Goal: Check status: Check status

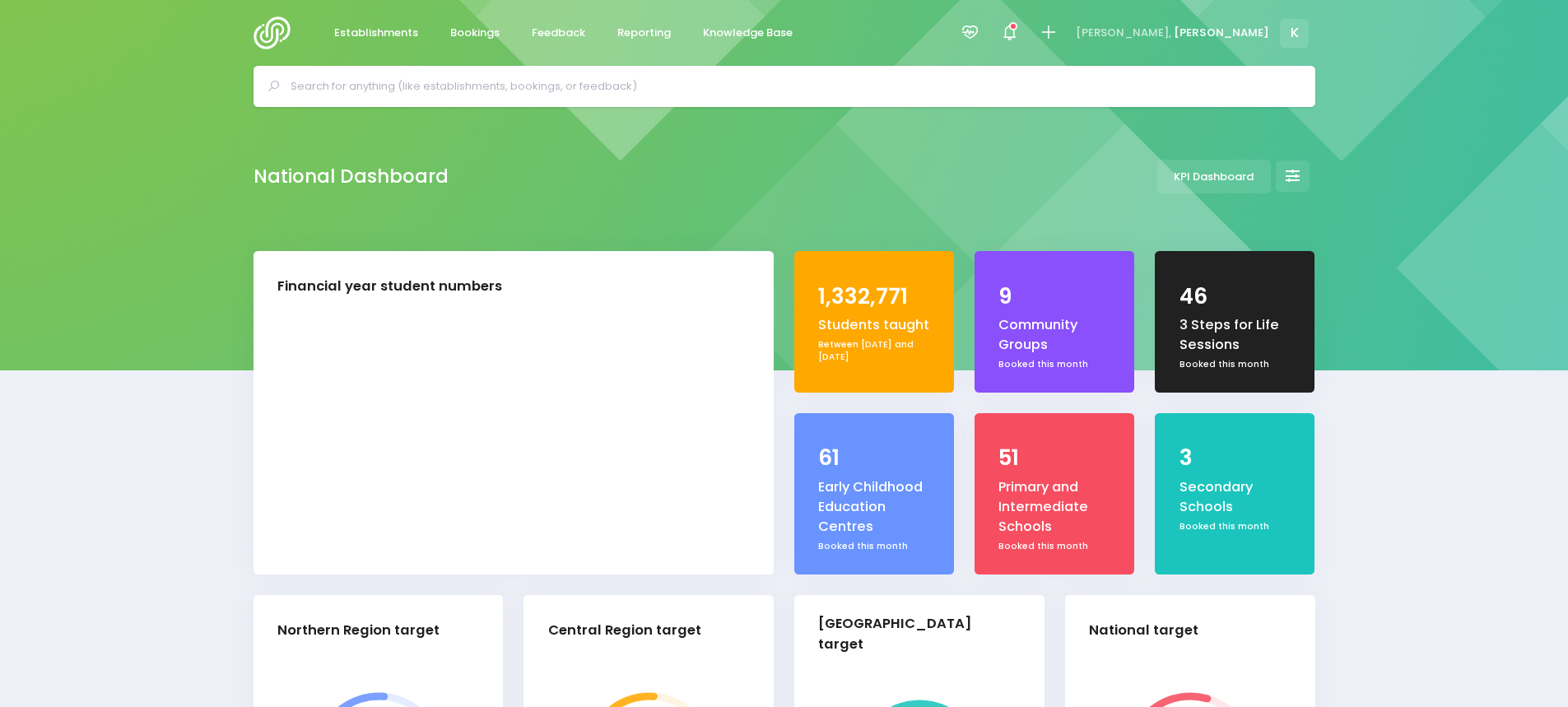
select select "5"
click at [636, 103] on div at bounding box center [784, 86] width 1062 height 41
click at [633, 89] on input "text" at bounding box center [791, 87] width 1002 height 25
paste input "Hauturu"
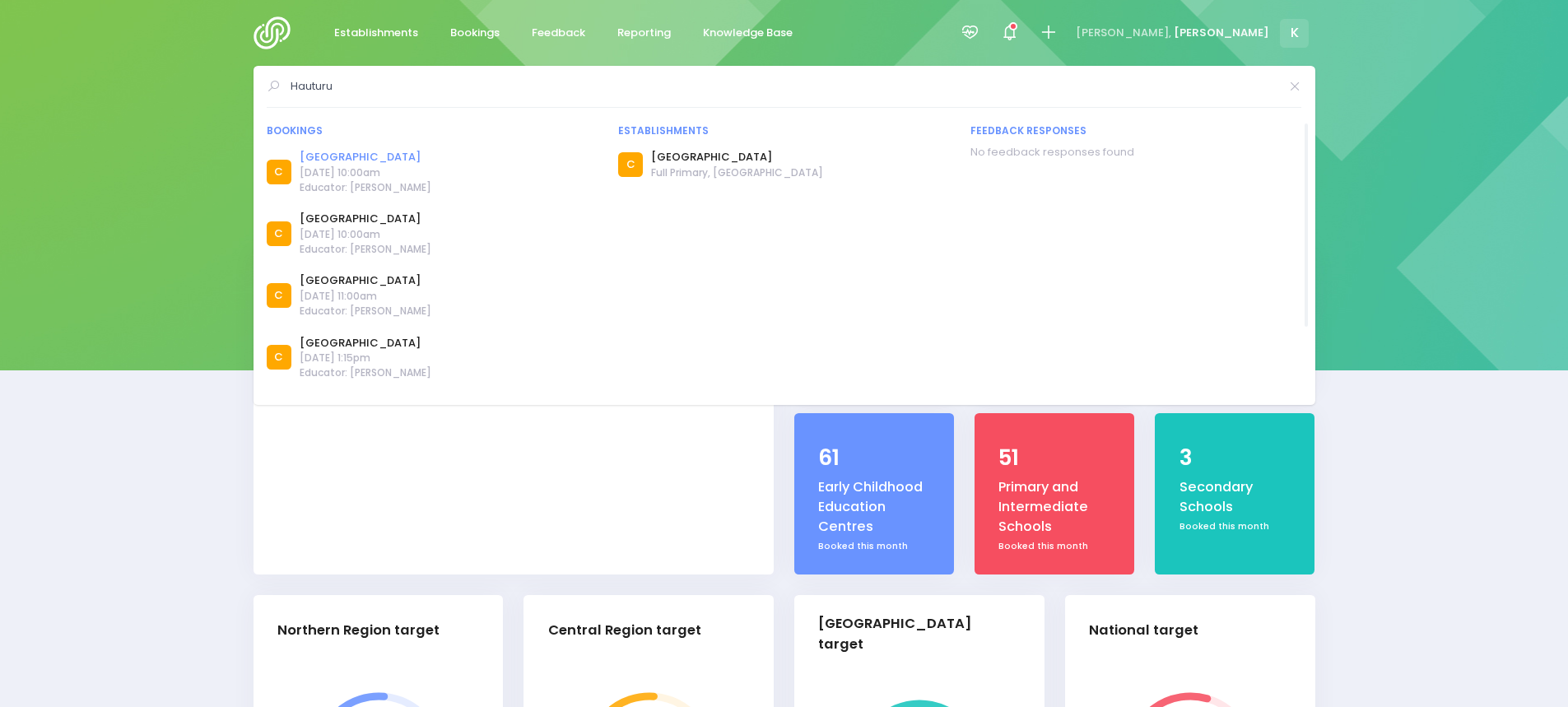
type input "Hauturu"
click at [376, 152] on link "[GEOGRAPHIC_DATA]" at bounding box center [366, 157] width 131 height 16
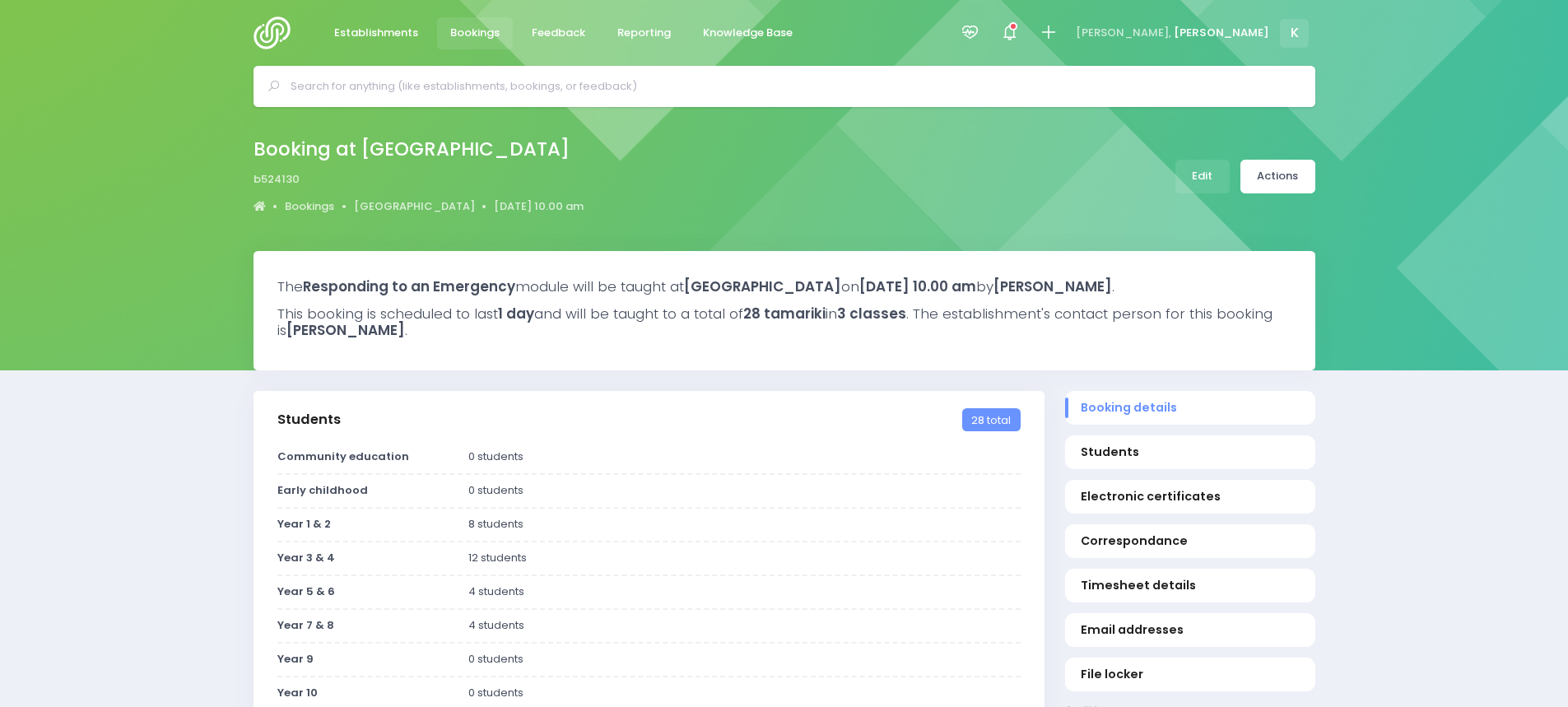
select select "5"
click at [1288, 168] on link "Actions" at bounding box center [1278, 176] width 75 height 33
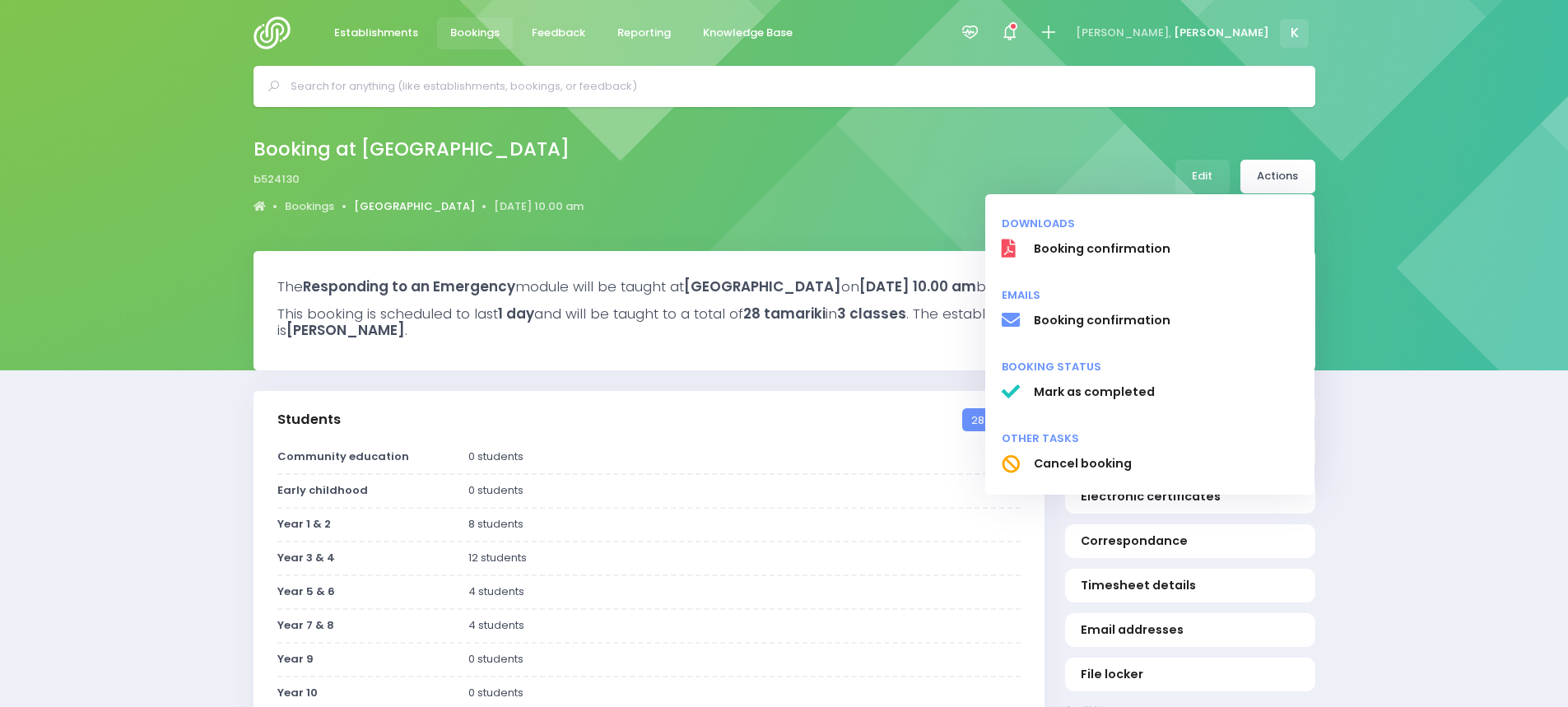
click at [413, 203] on link "[GEOGRAPHIC_DATA]" at bounding box center [414, 206] width 121 height 16
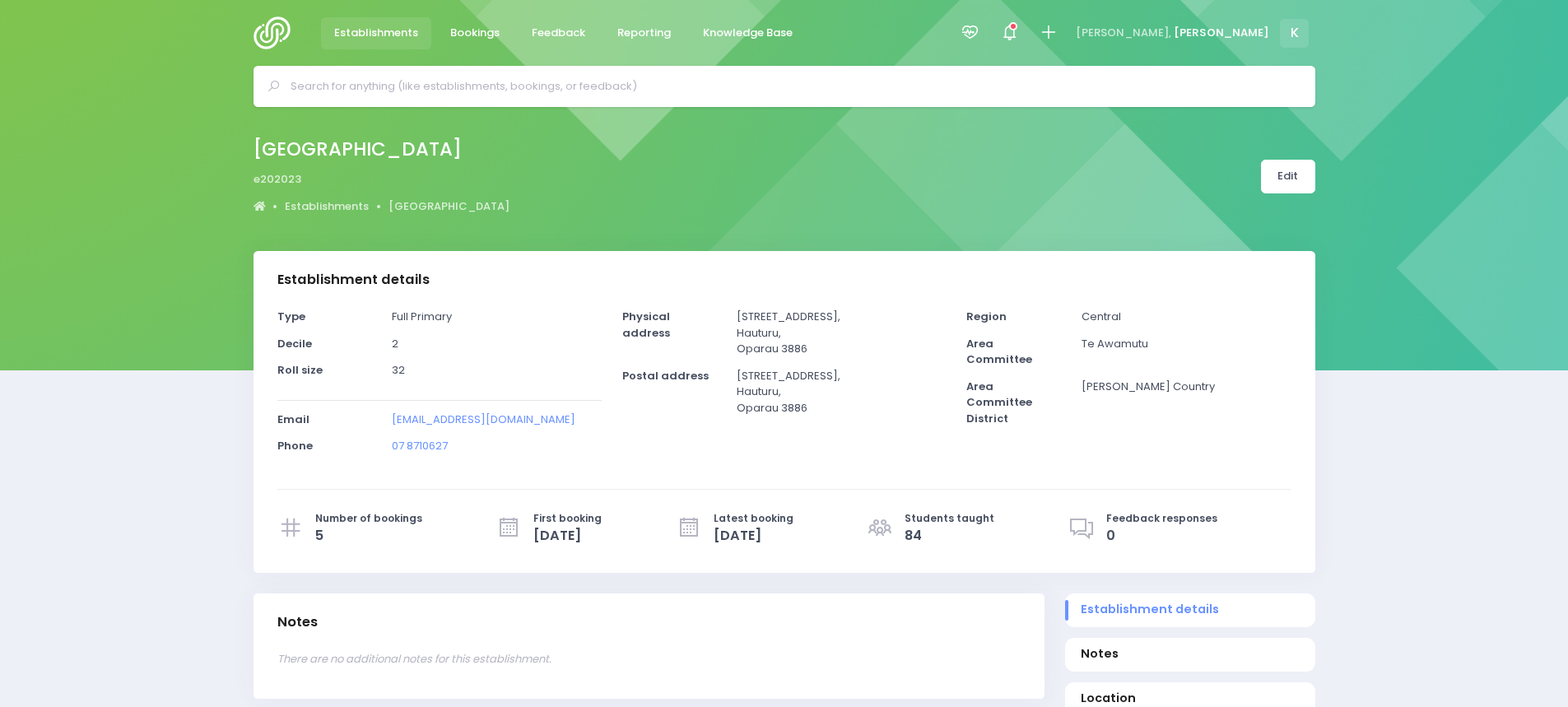
select select "5"
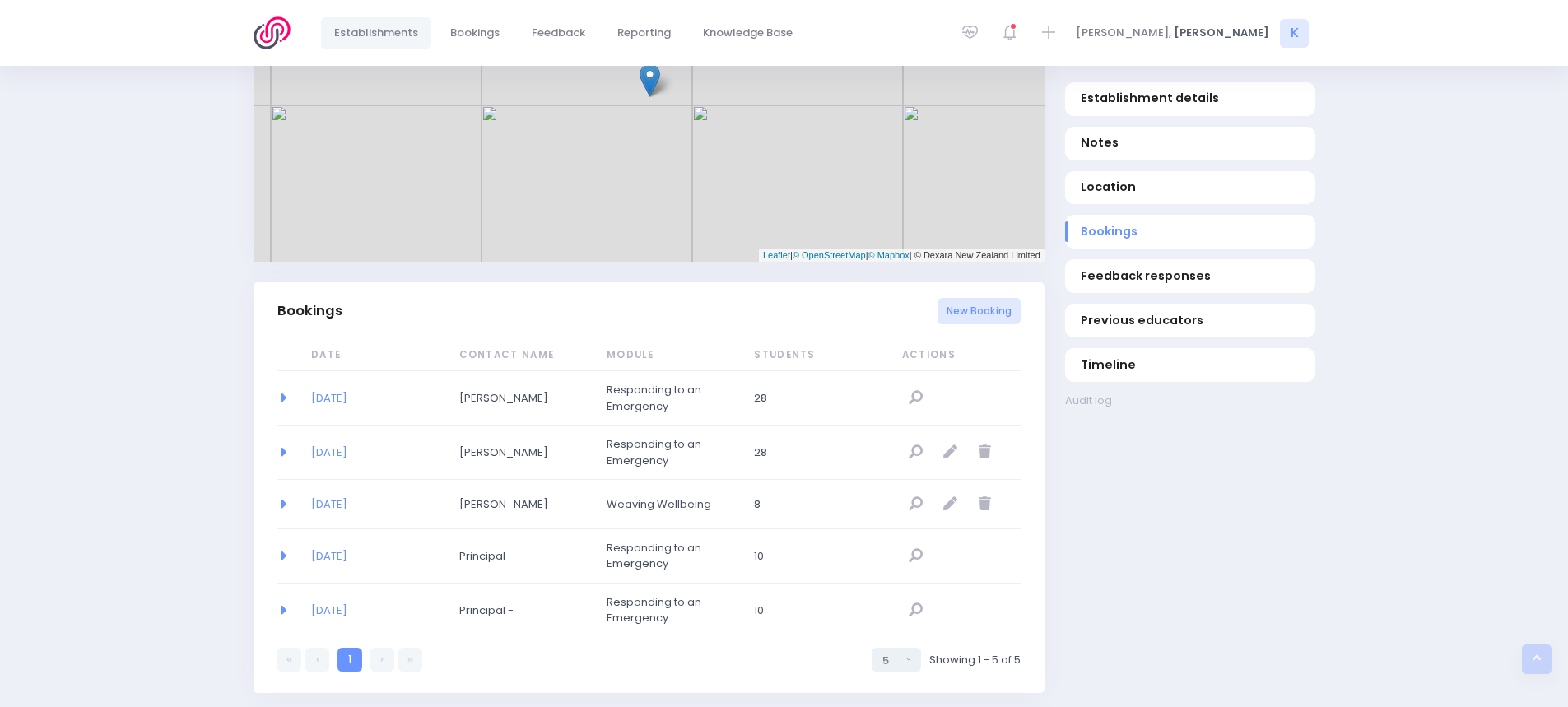
scroll to position [851, 0]
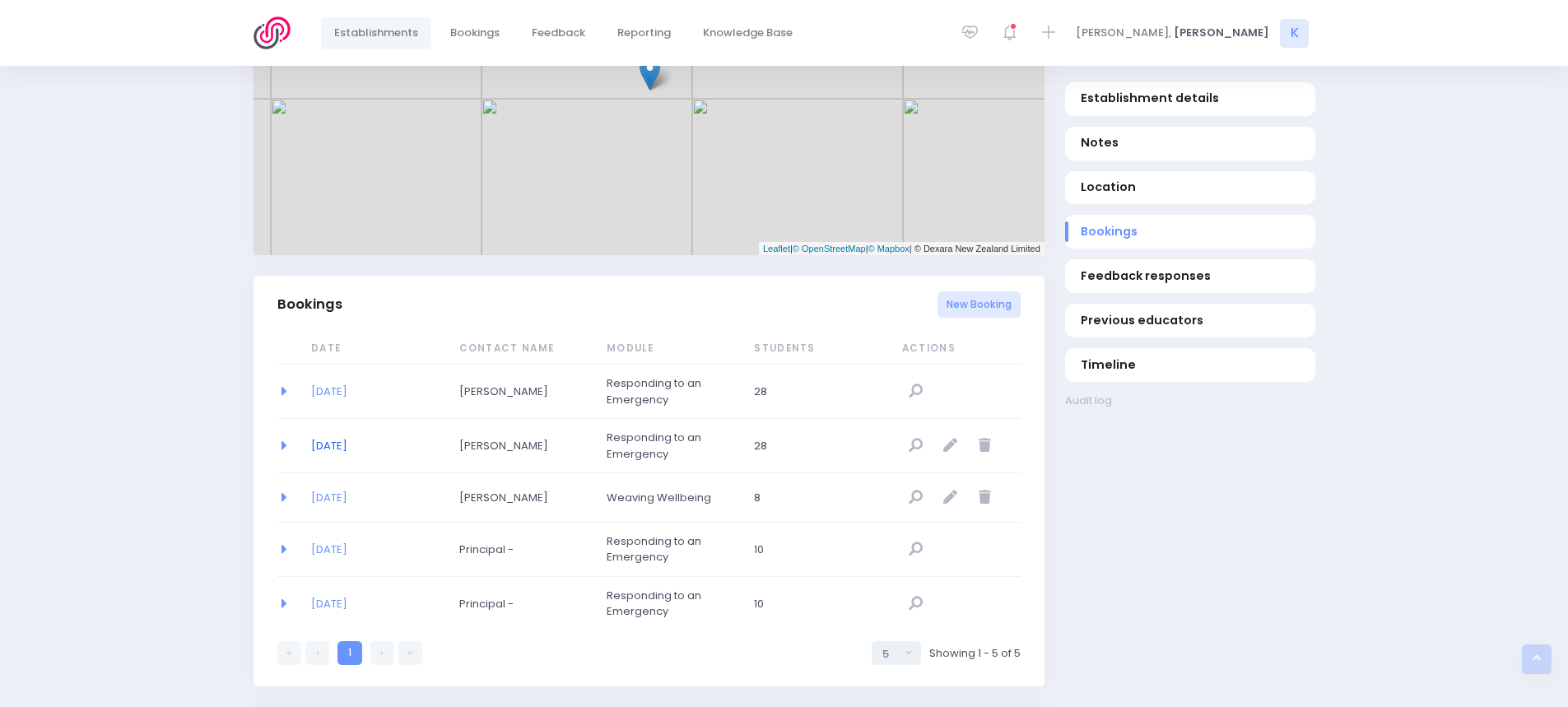
click at [347, 443] on link "02/04/2026" at bounding box center [329, 445] width 36 height 15
click at [325, 394] on link "02/04/2026" at bounding box center [329, 391] width 36 height 15
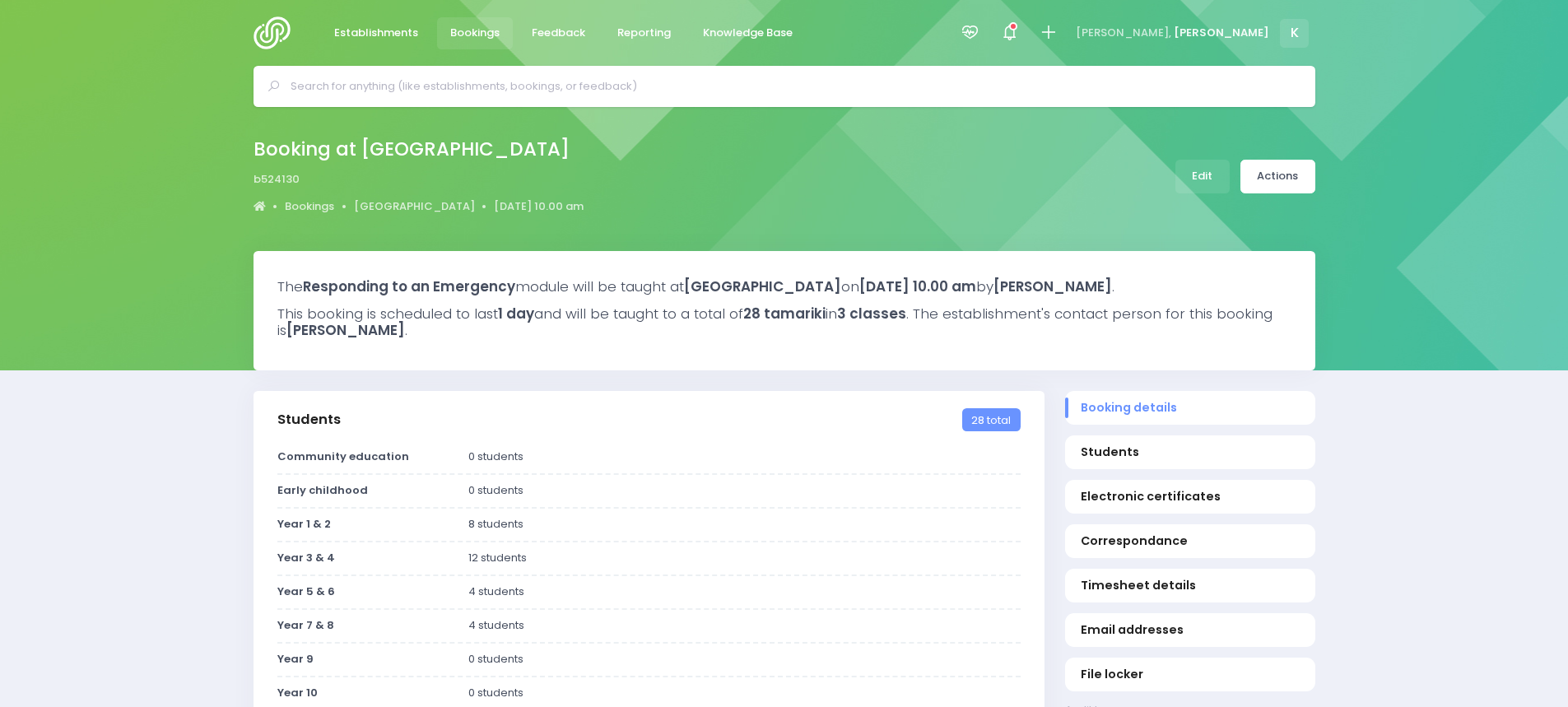
select select "5"
click at [1313, 179] on link "Actions" at bounding box center [1278, 176] width 75 height 33
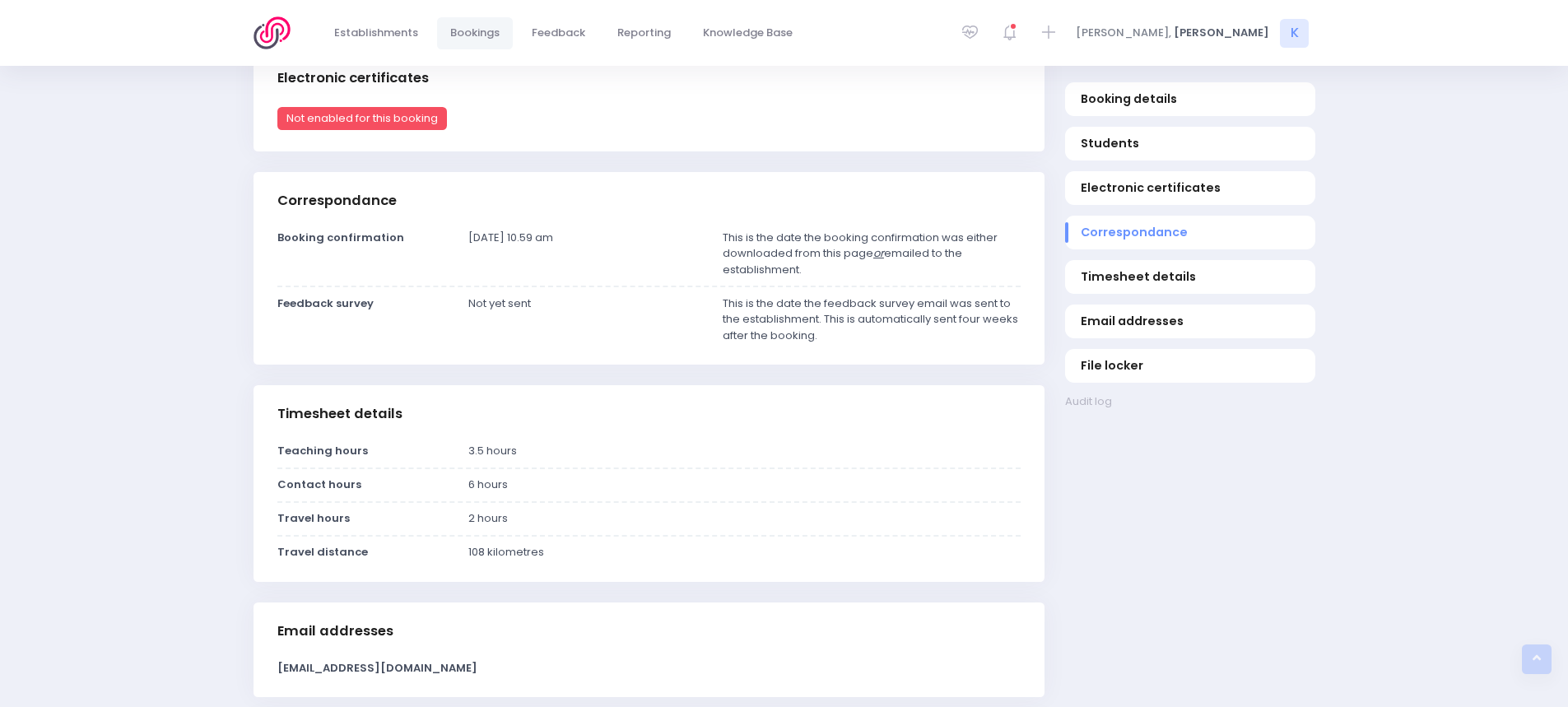
scroll to position [763, 0]
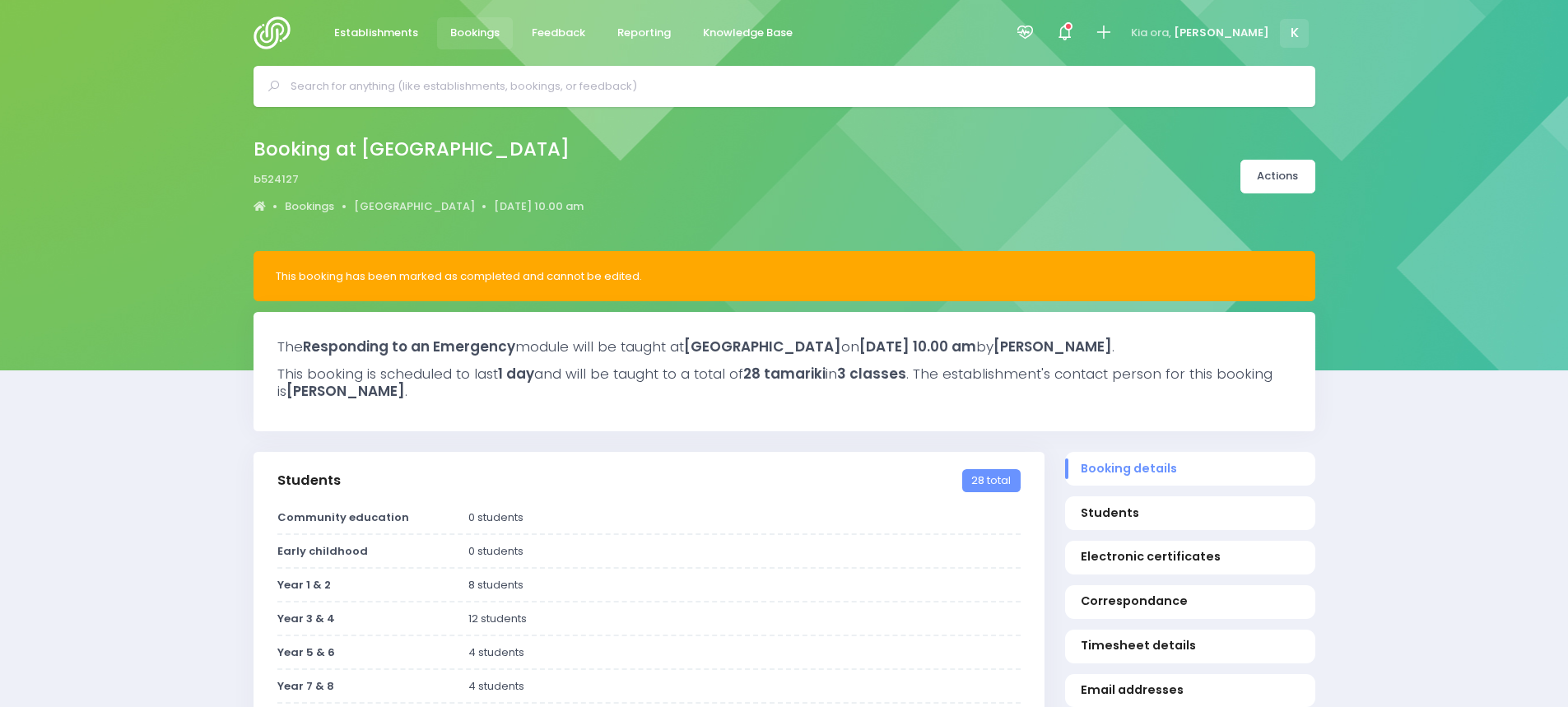
select select "5"
click at [1268, 173] on link "Actions" at bounding box center [1278, 176] width 75 height 33
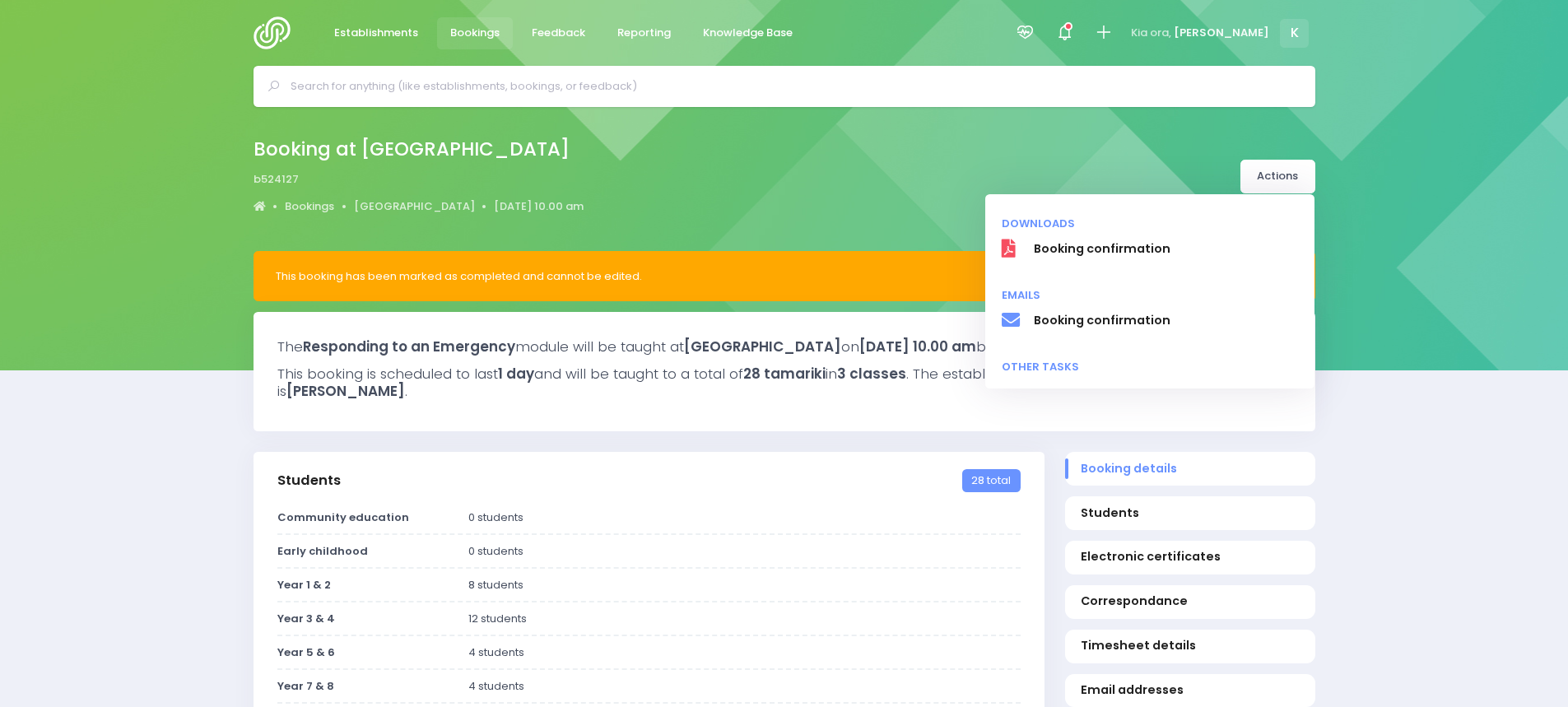
click at [671, 184] on div "Booking at [GEOGRAPHIC_DATA] b524127 Bookings [GEOGRAPHIC_DATA] [DATE] 10.00 am" at bounding box center [784, 176] width 1103 height 87
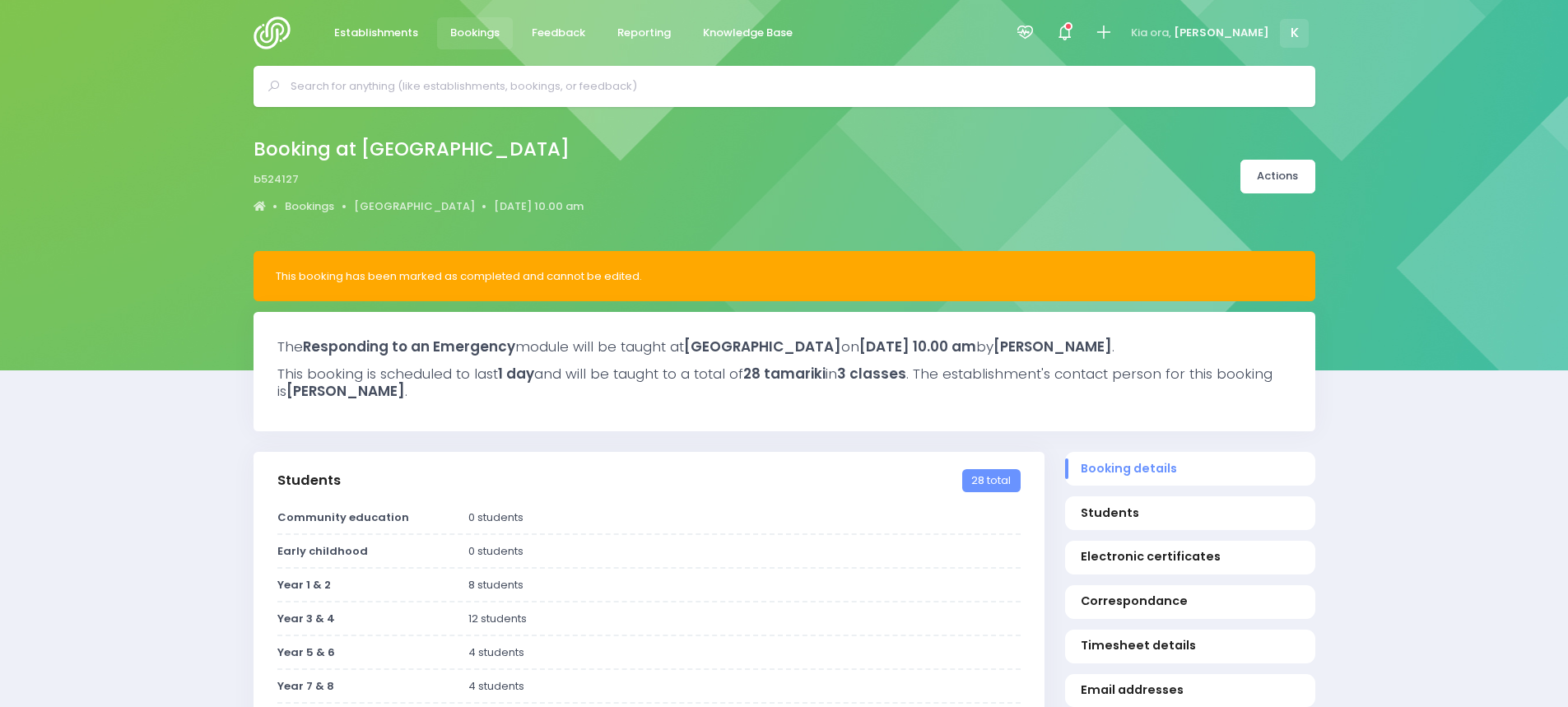
click at [822, 112] on div "Booking at [GEOGRAPHIC_DATA] b524127 Bookings [GEOGRAPHIC_DATA] [DATE] 10.00 am" at bounding box center [784, 178] width 1568 height 144
drag, startPoint x: 250, startPoint y: 147, endPoint x: 337, endPoint y: 177, distance: 92.0
click at [337, 177] on div "Booking at [GEOGRAPHIC_DATA] b524127 Bookings [GEOGRAPHIC_DATA] [DATE] 10.00 am" at bounding box center [784, 176] width 1103 height 87
copy div "Booking at [GEOGRAPHIC_DATA] b524127"
drag, startPoint x: 581, startPoint y: 204, endPoint x: 457, endPoint y: 206, distance: 124.0
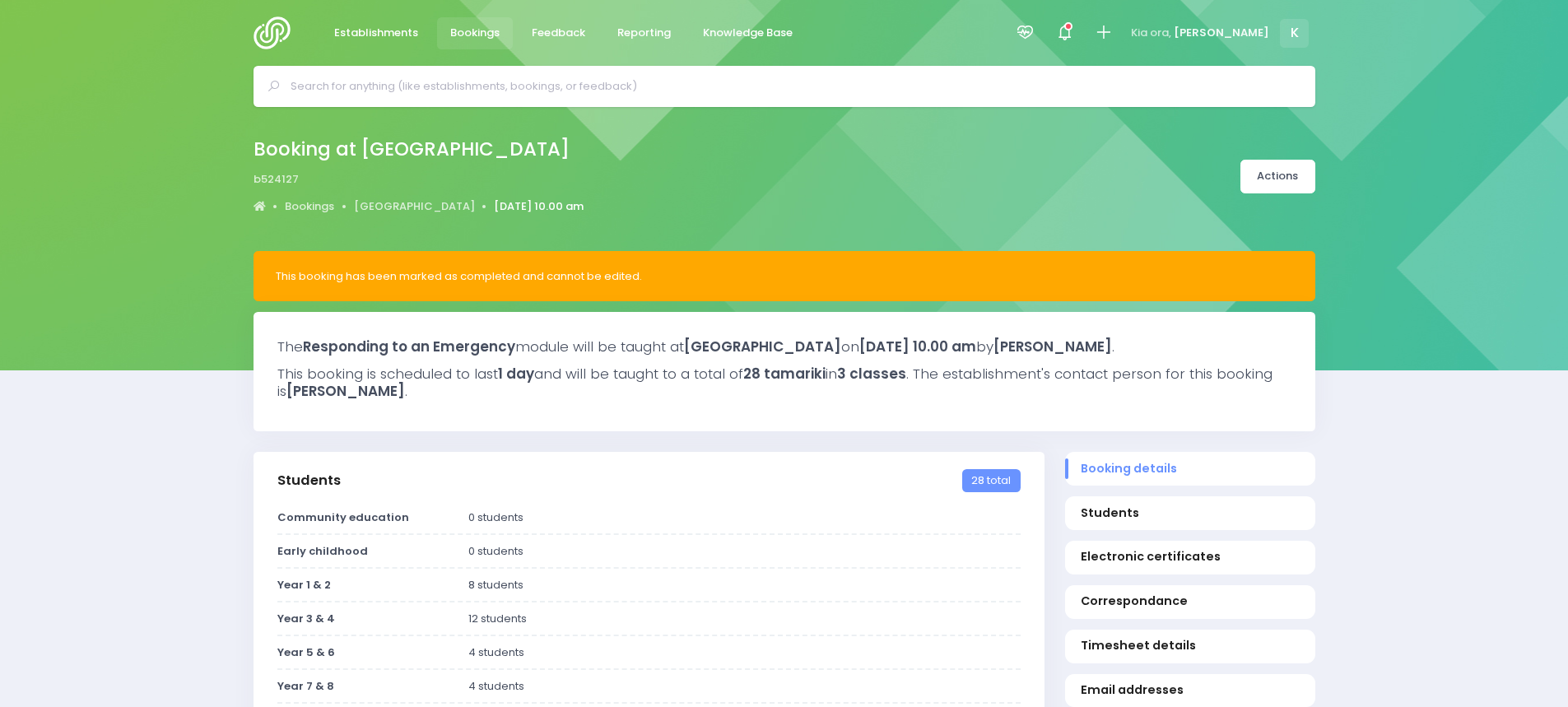
click at [457, 206] on div "Booking at [GEOGRAPHIC_DATA] b524127 Bookings [GEOGRAPHIC_DATA] [DATE] 10.00 am" at bounding box center [784, 176] width 1103 height 87
copy link "[DATE] 10.00 am"
drag, startPoint x: 660, startPoint y: 269, endPoint x: 263, endPoint y: 285, distance: 397.3
click at [263, 285] on div "This booking has been marked as completed and cannot be edited." at bounding box center [784, 276] width 1062 height 50
copy div "This booking has been marked as completed and cannot be edited."
